Goal: Use online tool/utility: Utilize a website feature to perform a specific function

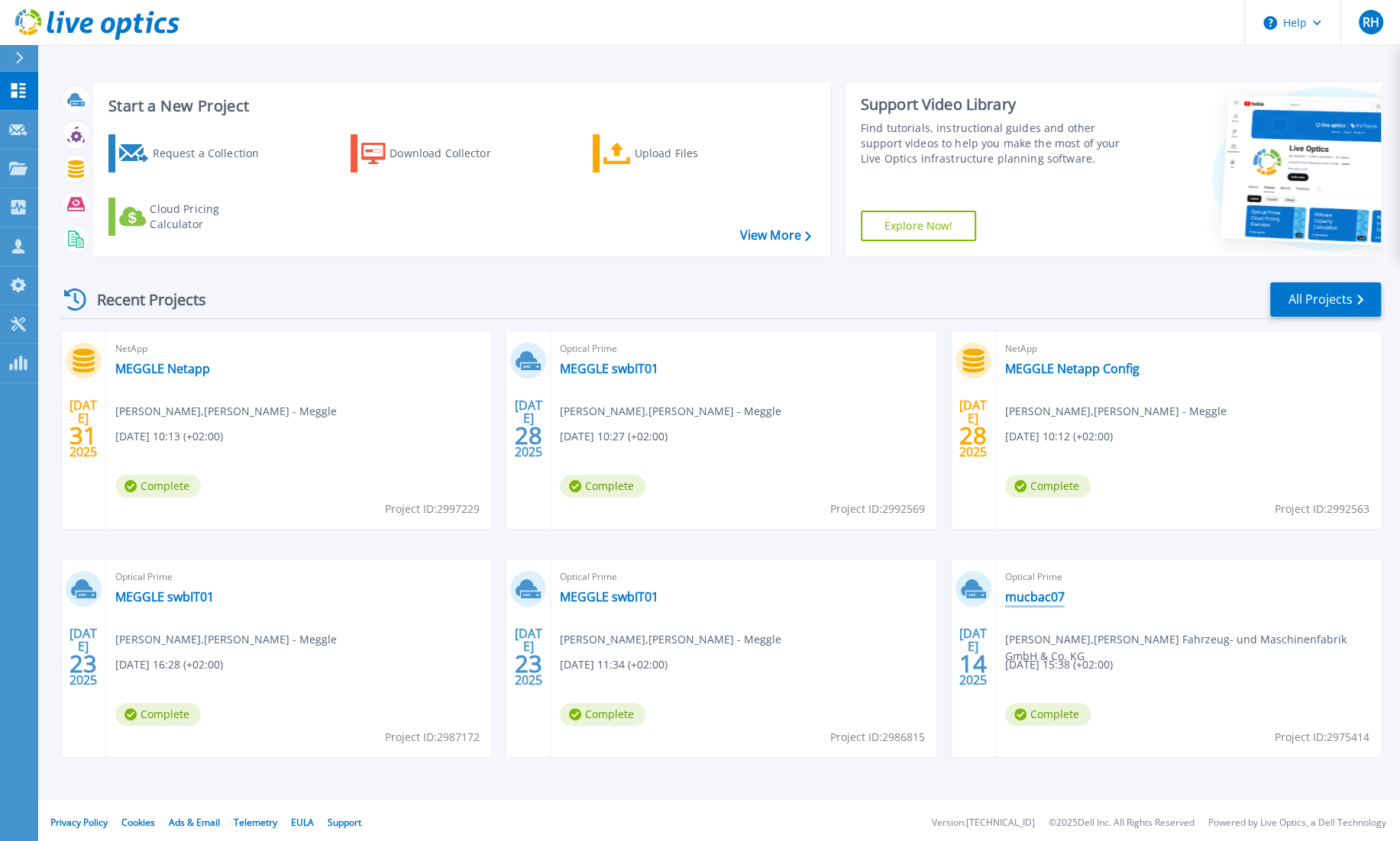
click at [1046, 598] on link "mucbac07" at bounding box center [1035, 598] width 60 height 16
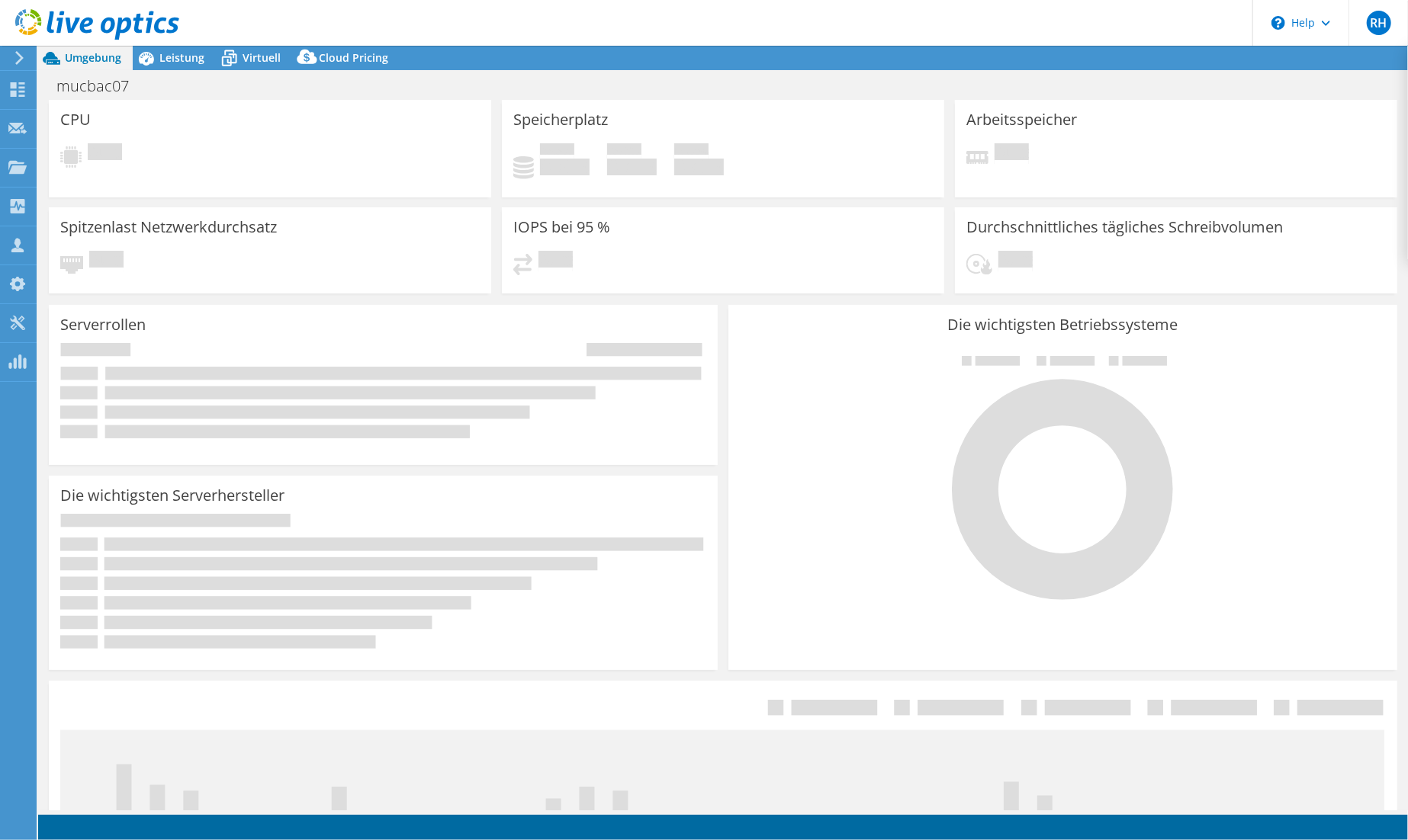
select select "EUFrankfurt"
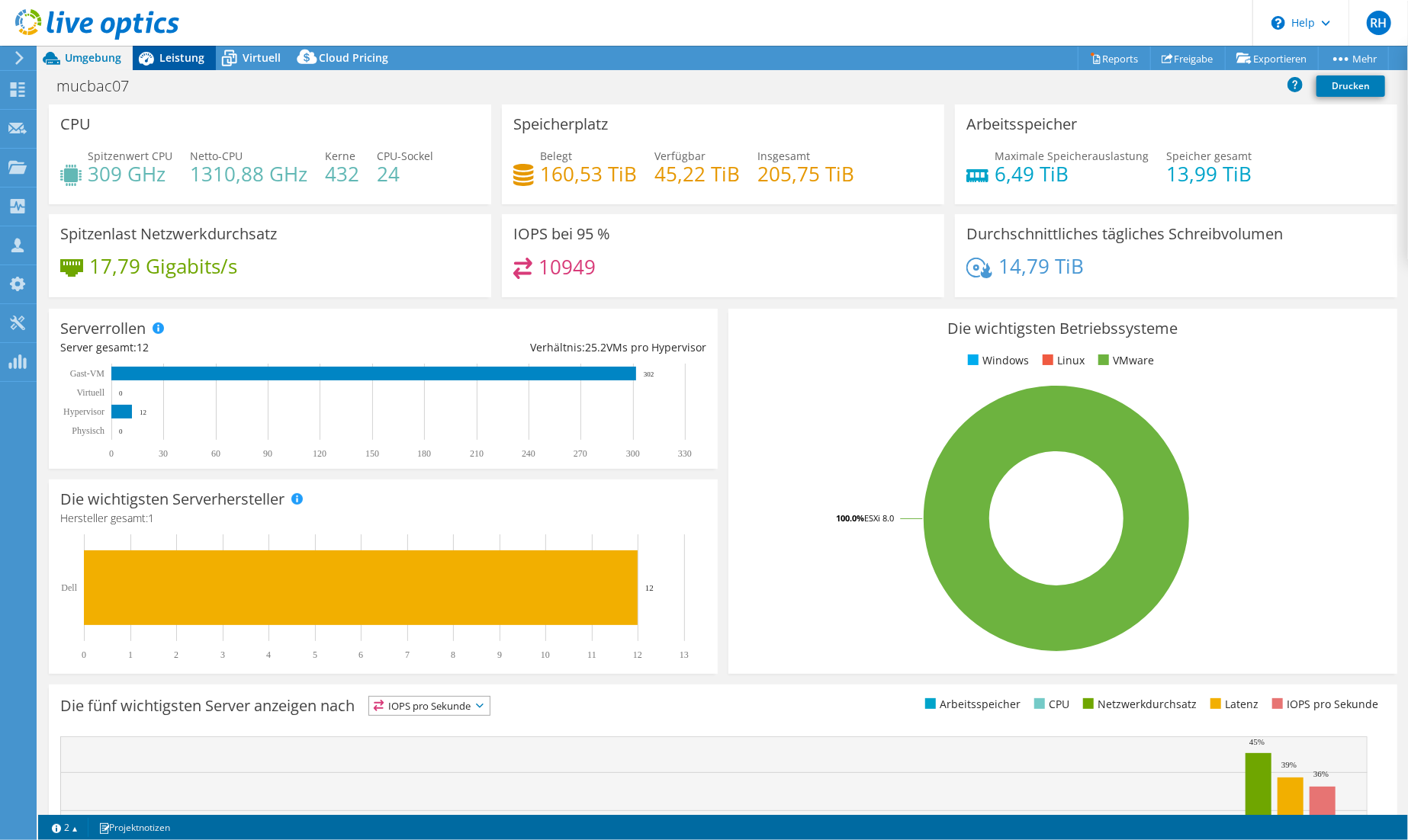
click at [184, 57] on span "Leistung" at bounding box center [182, 58] width 45 height 15
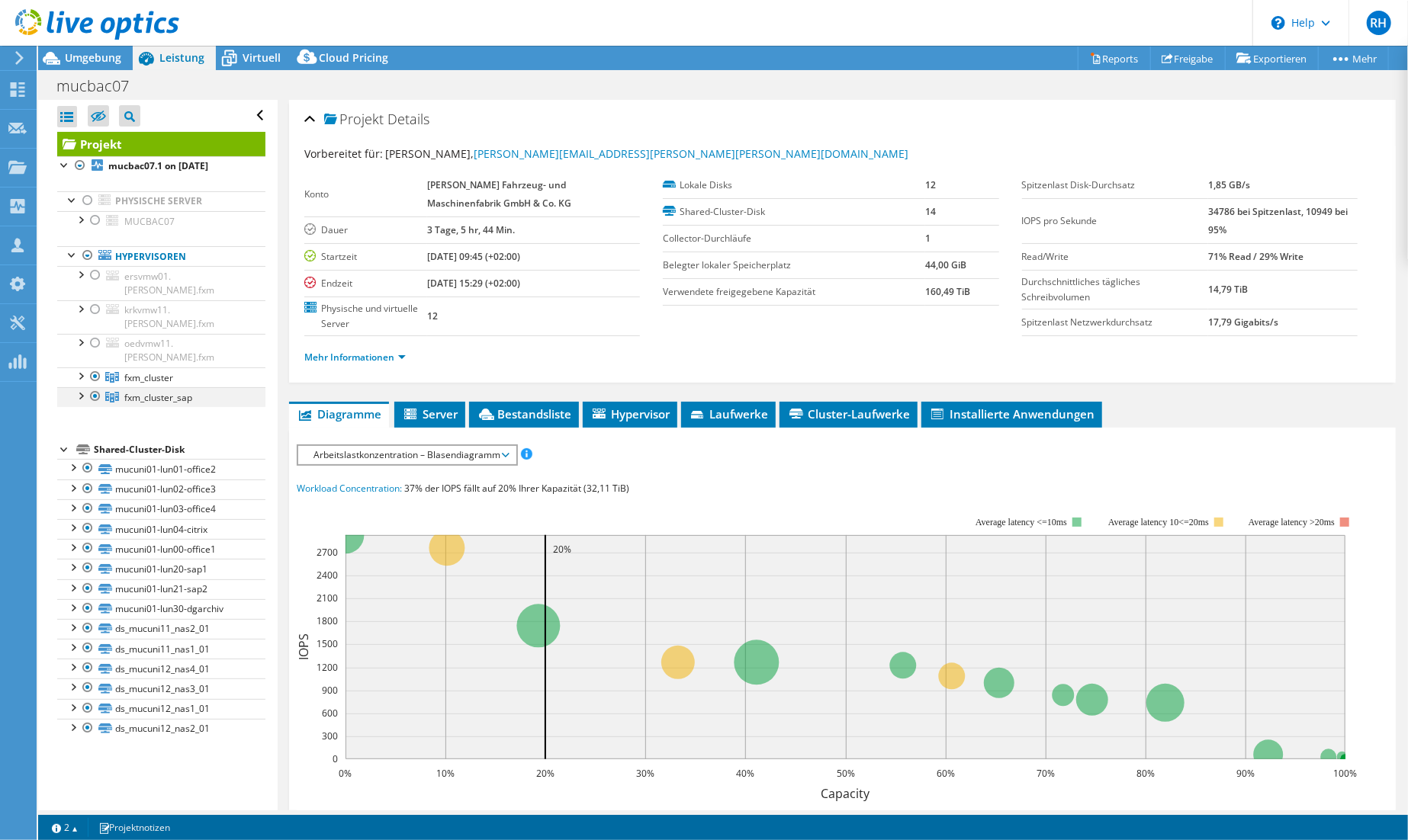
click at [94, 388] on div at bounding box center [96, 397] width 16 height 19
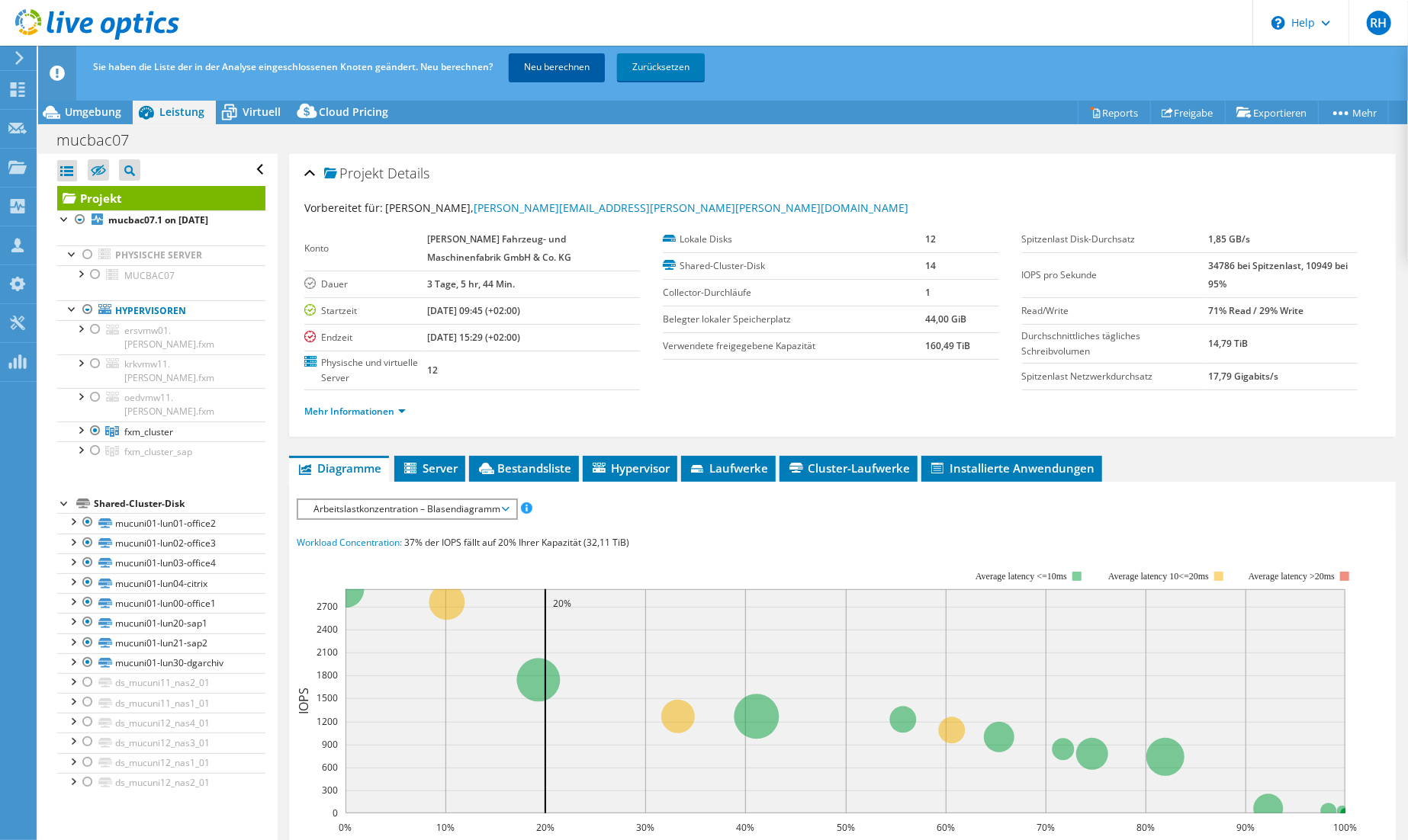
click at [548, 67] on link "Neu berechnen" at bounding box center [557, 67] width 96 height 27
click at [97, 111] on span "Umgebung" at bounding box center [93, 111] width 57 height 15
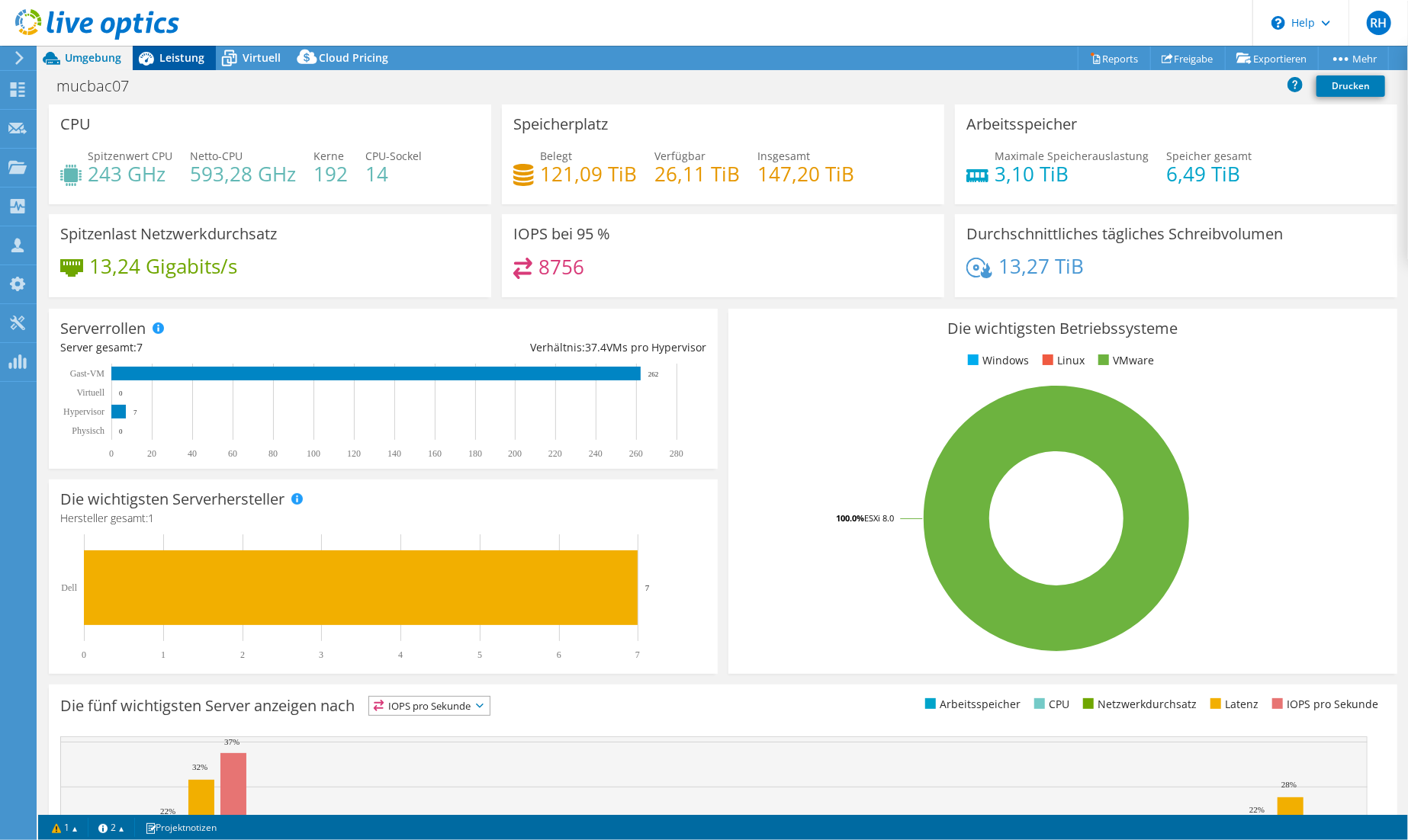
click at [179, 58] on span "Leistung" at bounding box center [182, 58] width 45 height 15
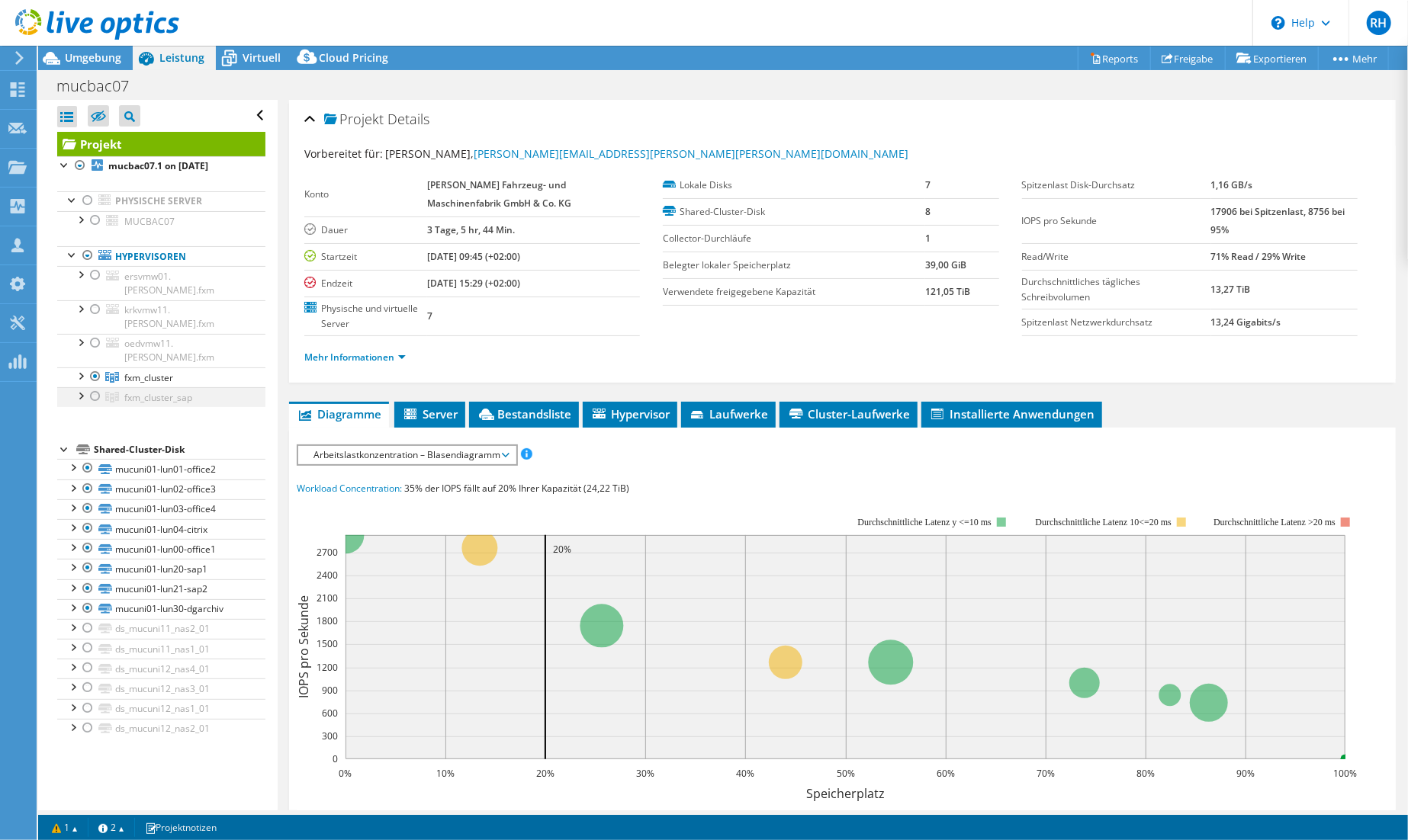
click at [86, 388] on div at bounding box center [80, 396] width 16 height 16
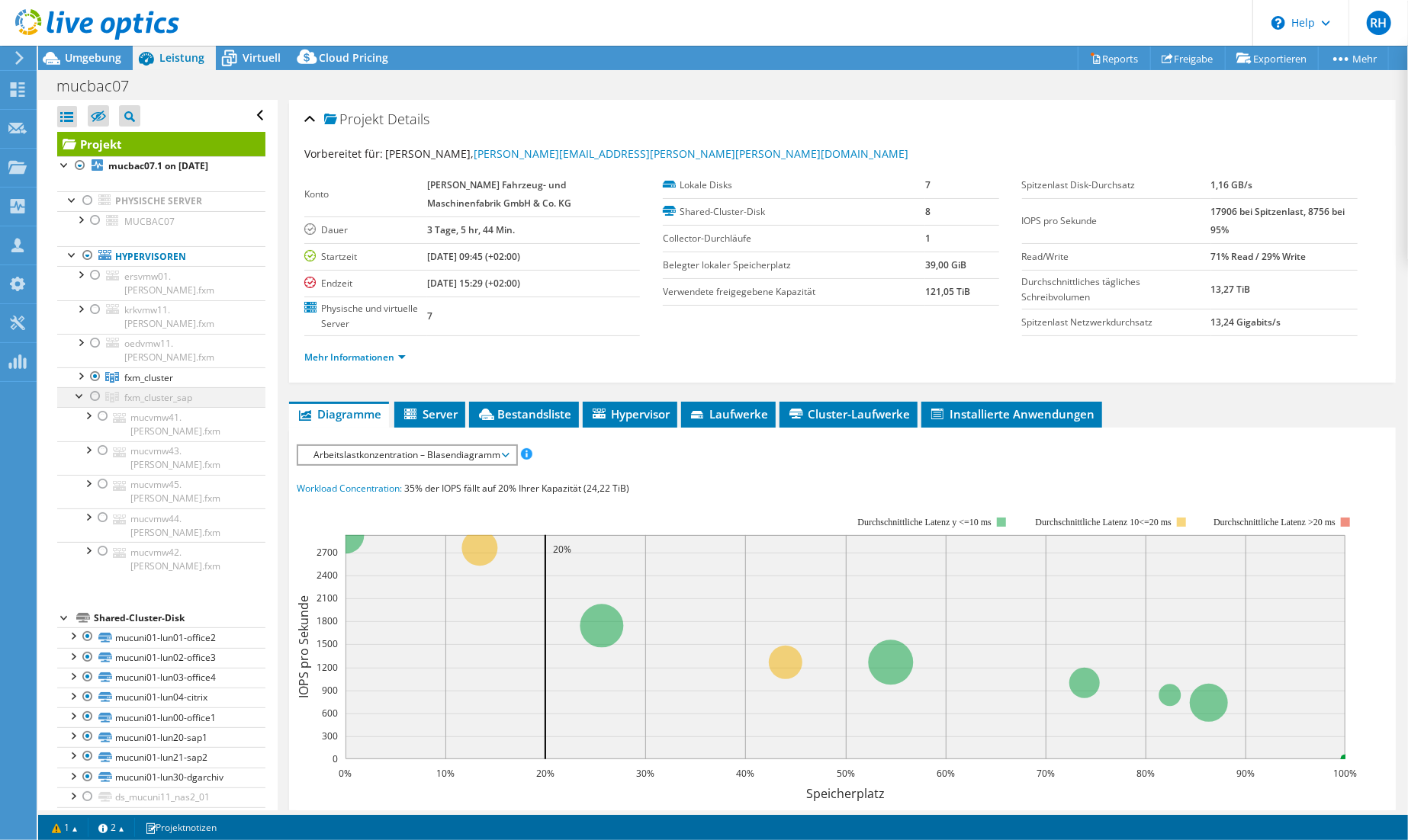
click at [93, 388] on div at bounding box center [96, 397] width 16 height 19
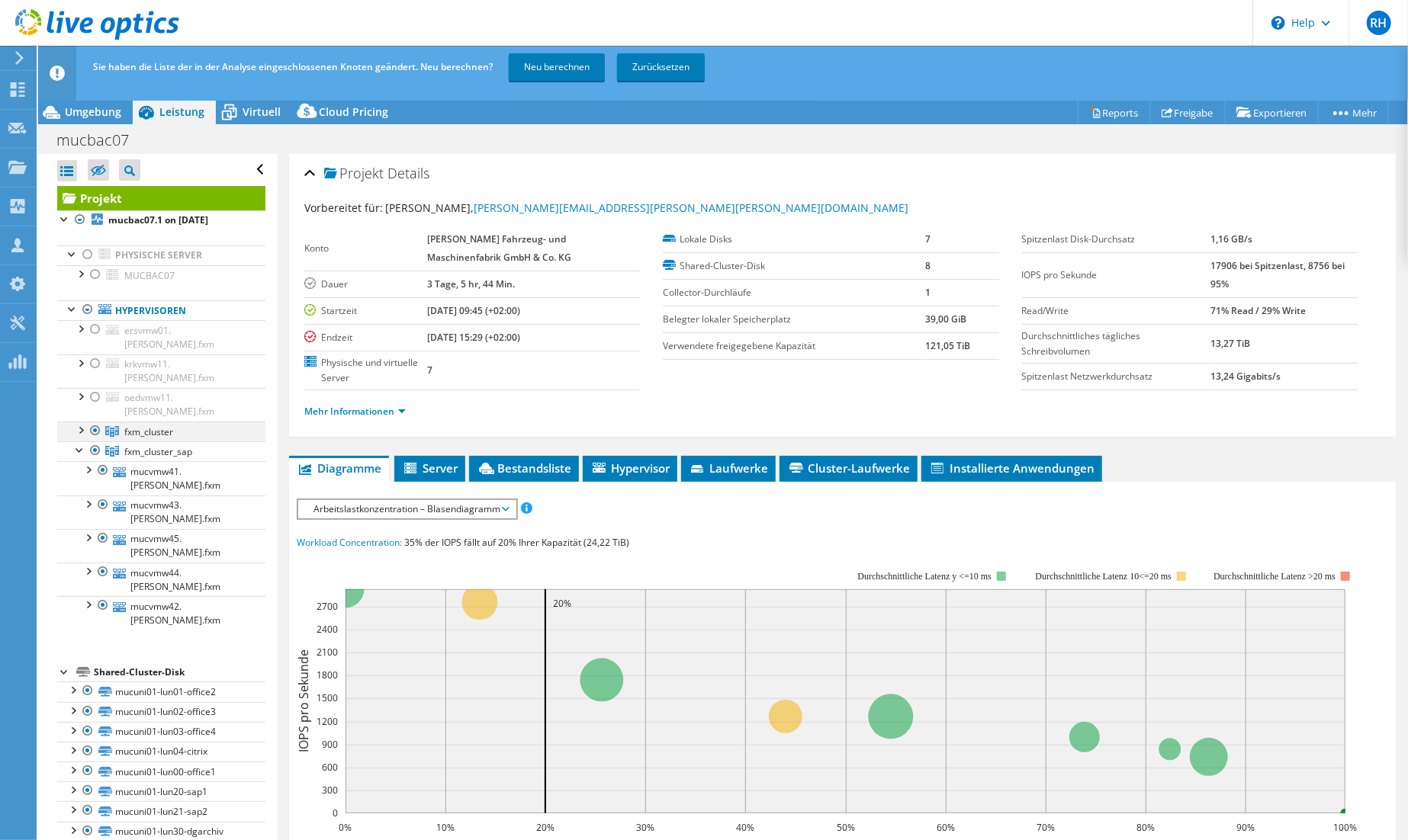
click at [96, 422] on div at bounding box center [96, 431] width 16 height 19
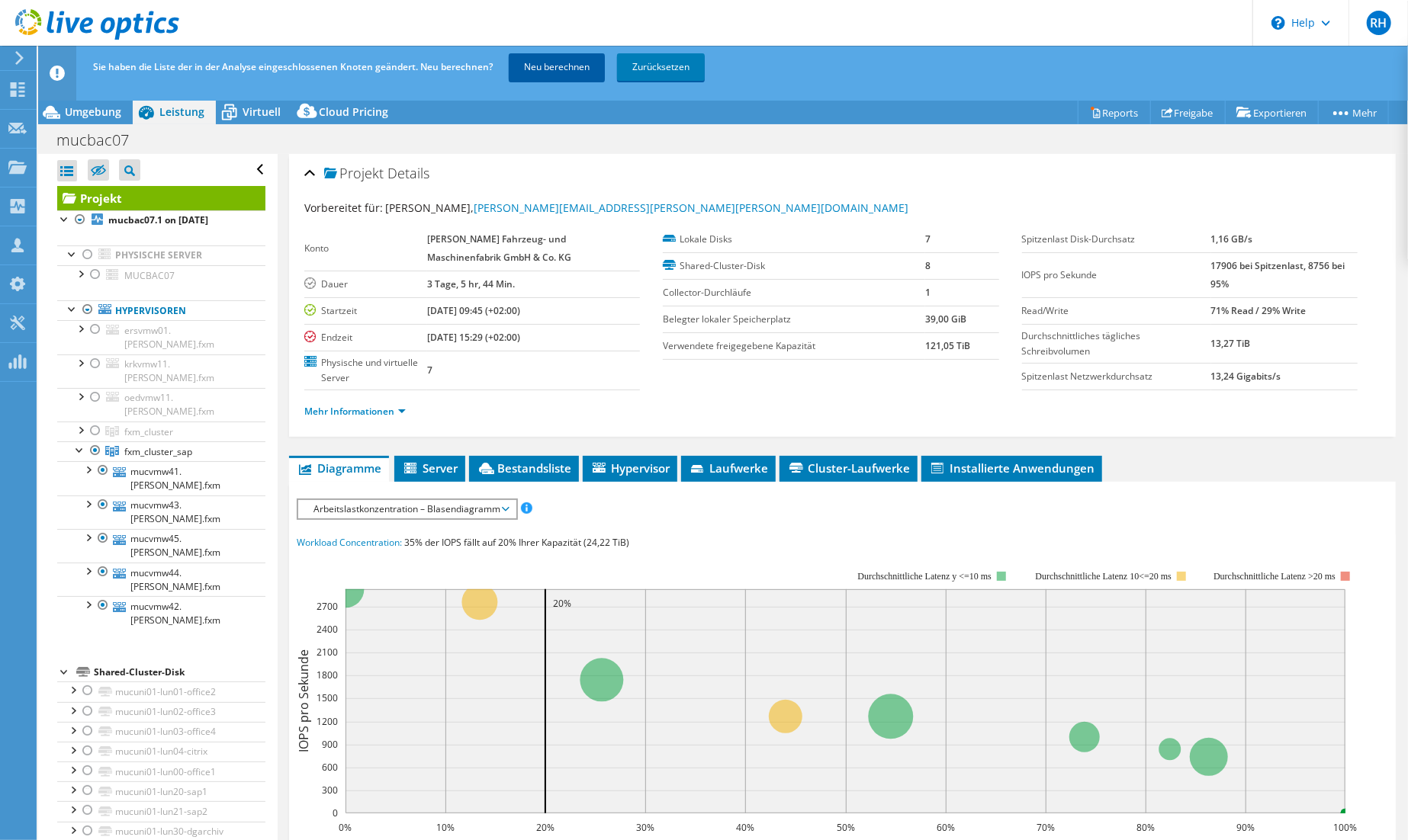
click at [541, 61] on link "Neu berechnen" at bounding box center [557, 67] width 96 height 27
click at [78, 117] on span "Umgebung" at bounding box center [93, 111] width 57 height 15
